Goal: Browse casually: Explore the website without a specific task or goal

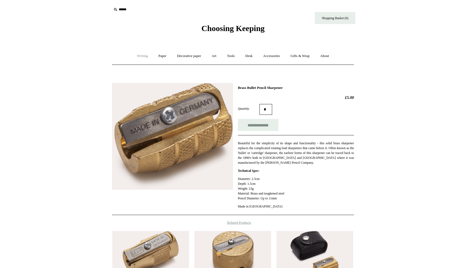
click at [140, 55] on link "Writing +" at bounding box center [142, 56] width 21 height 14
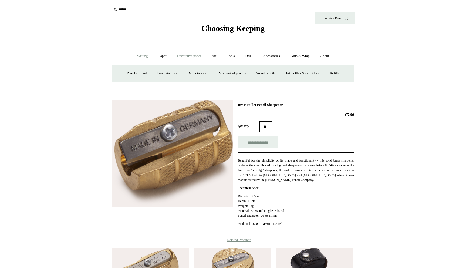
click at [190, 54] on link "Decorative paper +" at bounding box center [189, 56] width 34 height 14
click at [215, 74] on link "Marbled" at bounding box center [214, 73] width 22 height 14
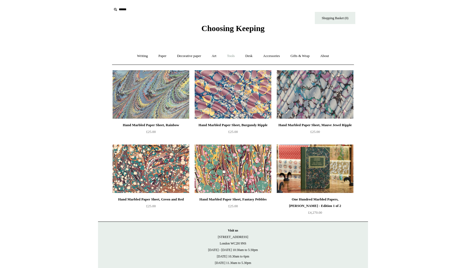
click at [235, 56] on link "Tools +" at bounding box center [231, 56] width 18 height 14
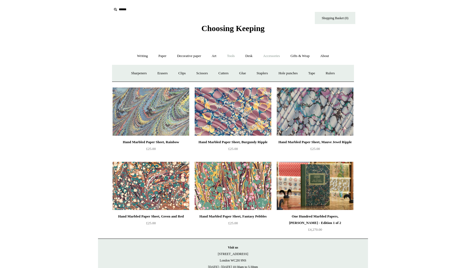
click at [271, 57] on link "Accessories +" at bounding box center [272, 56] width 26 height 14
click at [216, 57] on link "Art +" at bounding box center [214, 56] width 14 height 14
click at [190, 60] on link "Decorative paper +" at bounding box center [189, 56] width 34 height 14
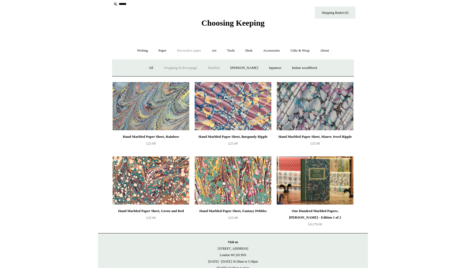
scroll to position [6, 0]
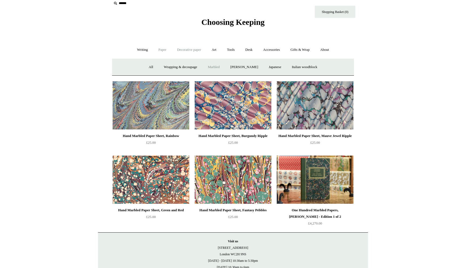
click at [160, 49] on link "Paper +" at bounding box center [163, 50] width 18 height 14
click at [158, 69] on link "Notebooks +" at bounding box center [157, 67] width 25 height 14
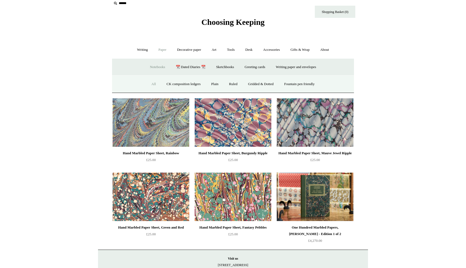
click at [149, 84] on link "All" at bounding box center [154, 84] width 14 height 14
